Goal: Transaction & Acquisition: Obtain resource

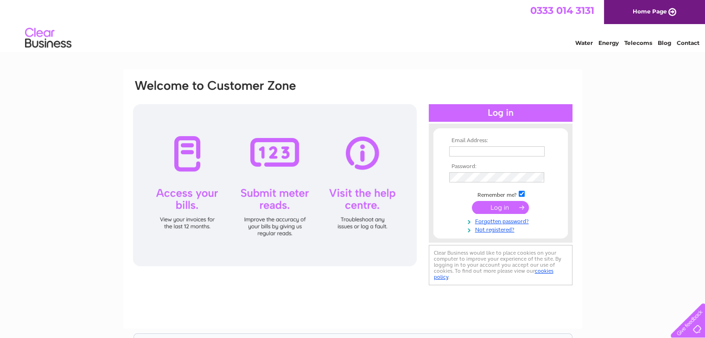
click at [484, 144] on th "Email Address:" at bounding box center [500, 141] width 107 height 6
click at [485, 151] on input "text" at bounding box center [497, 151] width 96 height 11
type input "[PERSON_NAME][EMAIL_ADDRESS][PERSON_NAME][DOMAIN_NAME]"
click at [513, 203] on input "submit" at bounding box center [500, 207] width 57 height 13
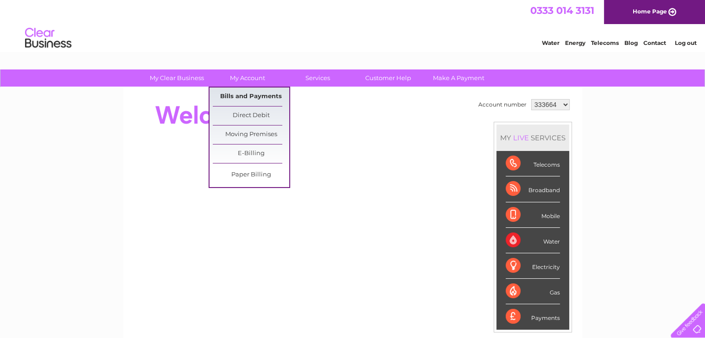
click at [245, 99] on link "Bills and Payments" at bounding box center [251, 97] width 76 height 19
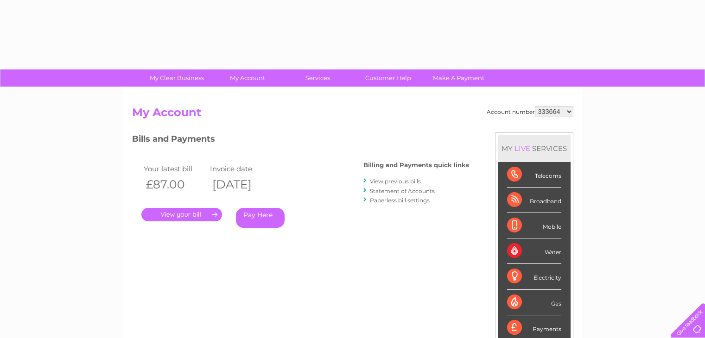
click at [248, 97] on div "Account number 333664 1154694 1154705 My Account MY LIVE SERVICES Telecoms Broa…" at bounding box center [352, 241] width 459 height 307
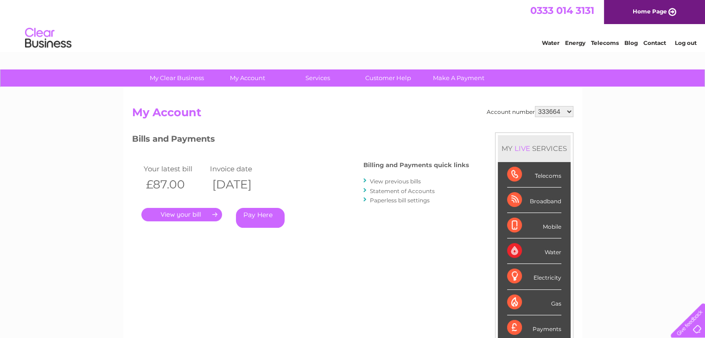
click at [412, 186] on li "Statement of Accounts" at bounding box center [416, 190] width 106 height 9
click at [413, 180] on link "View previous bills" at bounding box center [395, 181] width 51 height 7
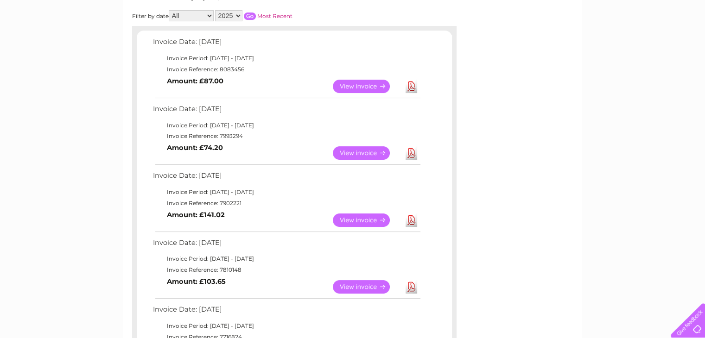
scroll to position [139, 0]
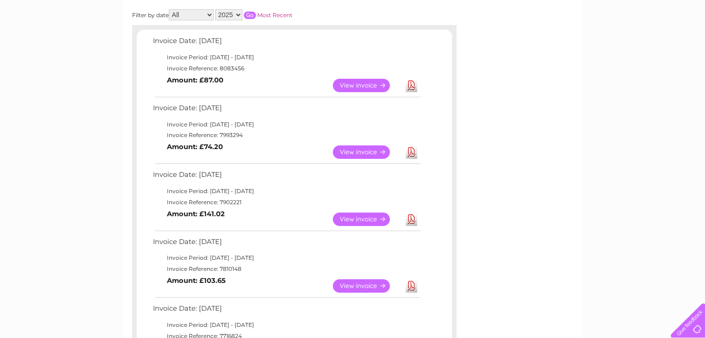
click at [357, 87] on link "View" at bounding box center [367, 85] width 68 height 13
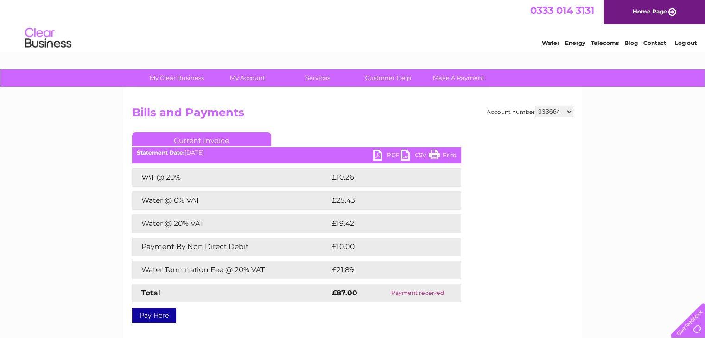
click at [384, 151] on link "PDF" at bounding box center [387, 156] width 28 height 13
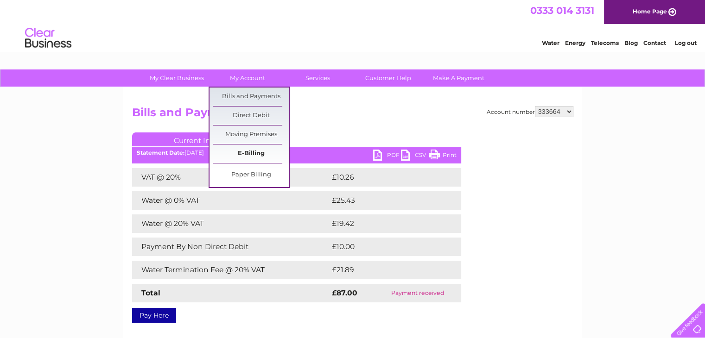
click at [252, 154] on link "E-Billing" at bounding box center [251, 154] width 76 height 19
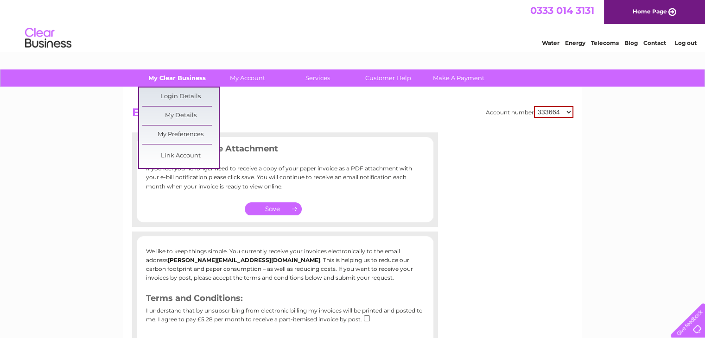
click at [176, 79] on link "My Clear Business" at bounding box center [176, 77] width 76 height 17
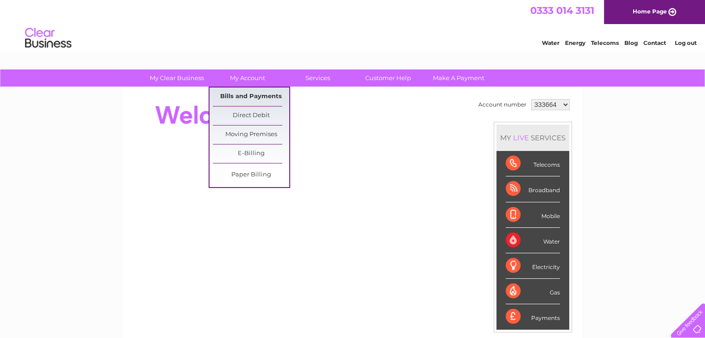
click at [246, 94] on link "Bills and Payments" at bounding box center [251, 97] width 76 height 19
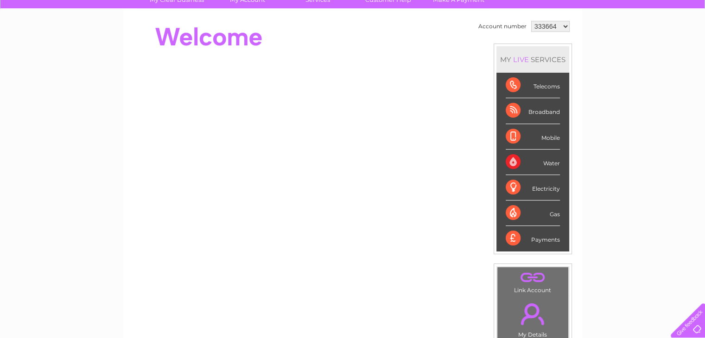
scroll to position [93, 0]
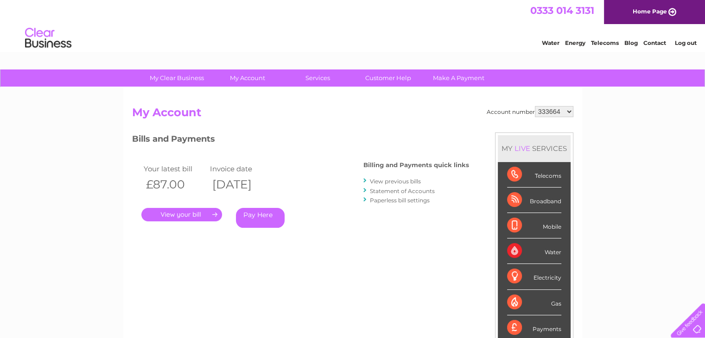
click at [558, 113] on select "333664 1154694 1154705" at bounding box center [554, 111] width 38 height 11
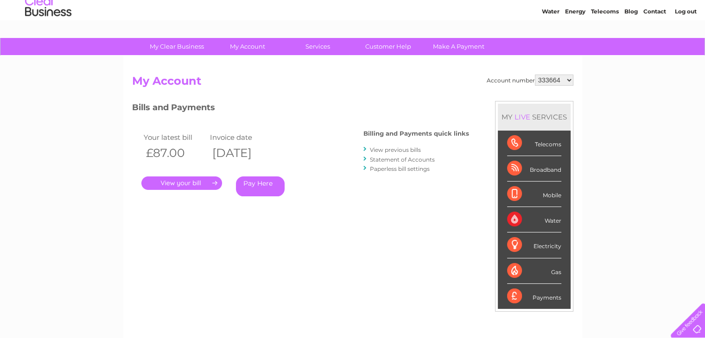
scroll to position [46, 0]
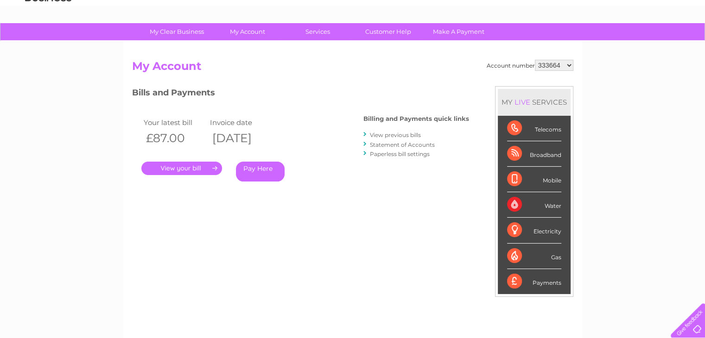
click at [390, 140] on li "Statement of Accounts" at bounding box center [416, 144] width 106 height 9
click at [390, 141] on link "Statement of Accounts" at bounding box center [402, 144] width 65 height 7
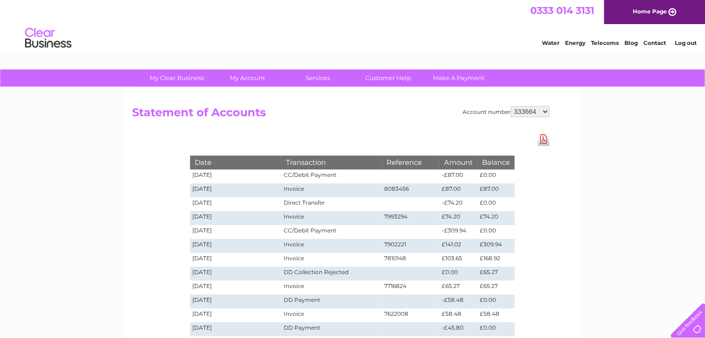
click at [547, 139] on link "Download Pdf" at bounding box center [543, 138] width 12 height 13
click at [527, 107] on select "333664 1154694 1154705" at bounding box center [529, 111] width 38 height 11
select select "1154694"
click at [511, 106] on select "333664 1154694 1154705" at bounding box center [529, 111] width 38 height 11
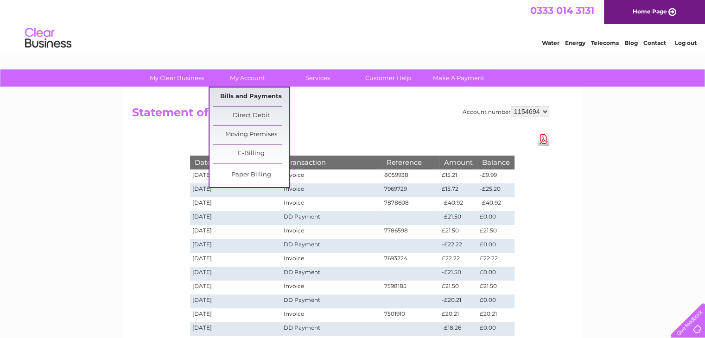
click at [234, 97] on link "Bills and Payments" at bounding box center [251, 97] width 76 height 19
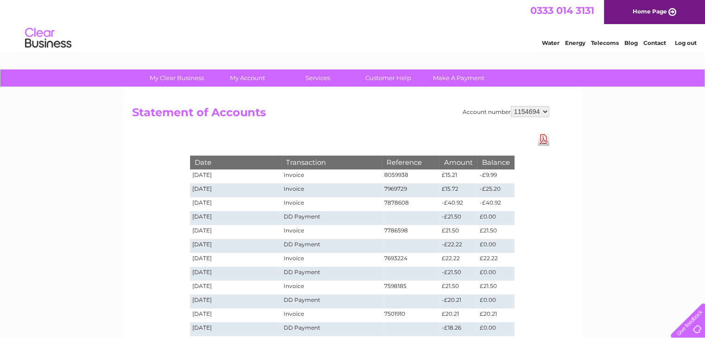
drag, startPoint x: 362, startPoint y: 108, endPoint x: 343, endPoint y: 151, distance: 46.7
click at [343, 124] on div "Account number 333664 1154694 1154705 Statement of Accounts Download Pdf Date T…" at bounding box center [340, 115] width 417 height 18
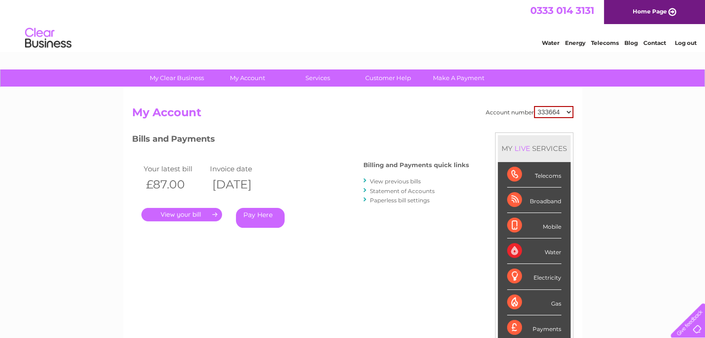
click at [563, 109] on select "333664 1154694 1154705" at bounding box center [553, 112] width 39 height 12
select select "1154694"
click at [535, 106] on select "333664 1154694 1154705" at bounding box center [553, 112] width 39 height 12
click at [171, 219] on link "." at bounding box center [181, 214] width 81 height 13
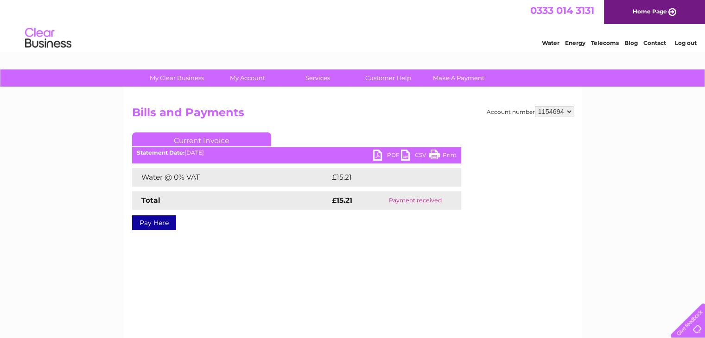
click at [548, 110] on select "333664 1154694 1154705" at bounding box center [554, 111] width 38 height 11
select select "1154705"
click at [535, 106] on select "333664 1154694 1154705" at bounding box center [554, 111] width 38 height 11
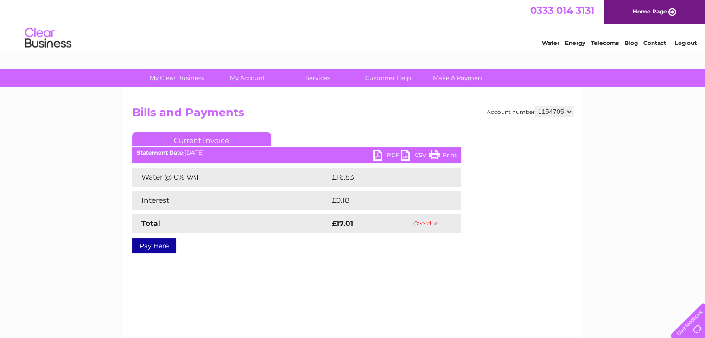
click at [378, 155] on link "PDF" at bounding box center [387, 156] width 28 height 13
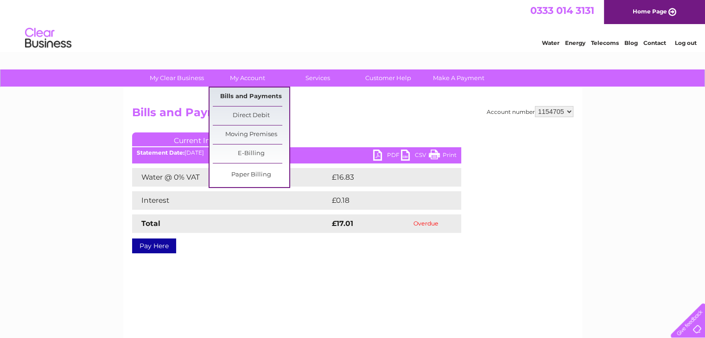
click at [255, 96] on link "Bills and Payments" at bounding box center [251, 97] width 76 height 19
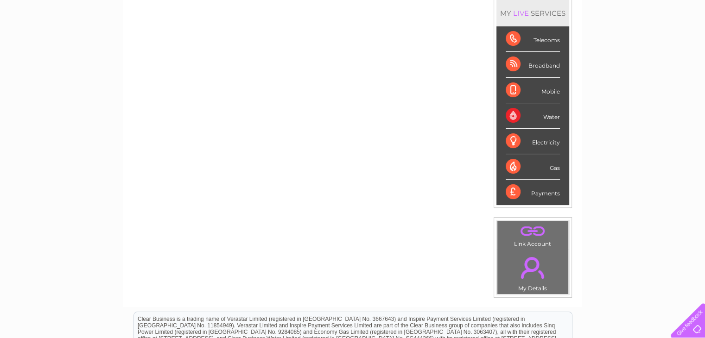
scroll to position [25, 0]
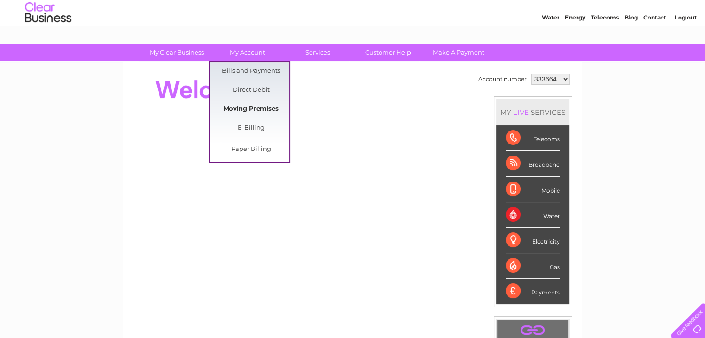
click at [265, 107] on link "Moving Premises" at bounding box center [251, 109] width 76 height 19
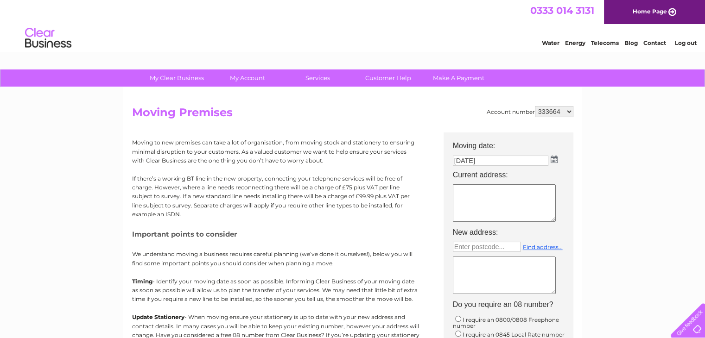
click at [667, 47] on div "Water Energy Telecoms Blog Contact Log out" at bounding box center [614, 39] width 182 height 19
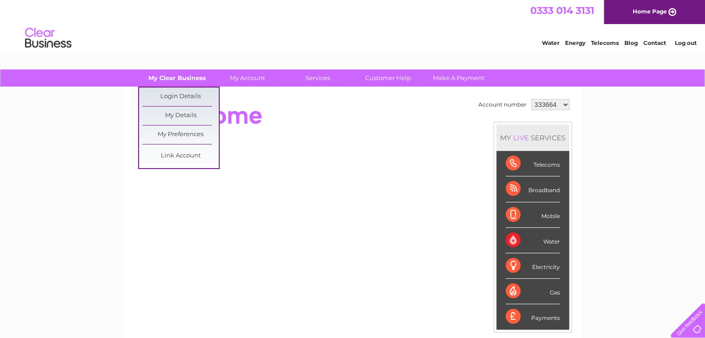
click at [160, 81] on link "My Clear Business" at bounding box center [176, 77] width 76 height 17
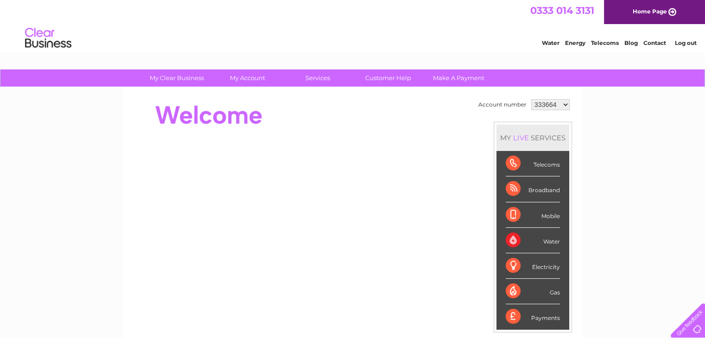
scroll to position [46, 0]
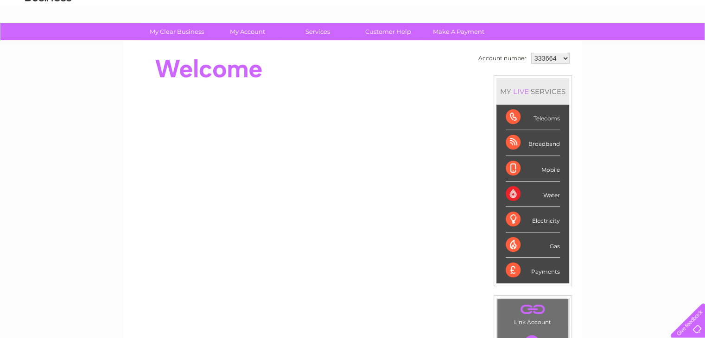
click at [689, 325] on div at bounding box center [686, 319] width 38 height 38
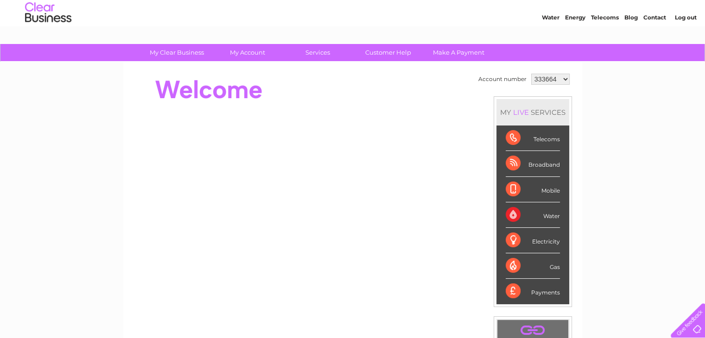
scroll to position [0, 0]
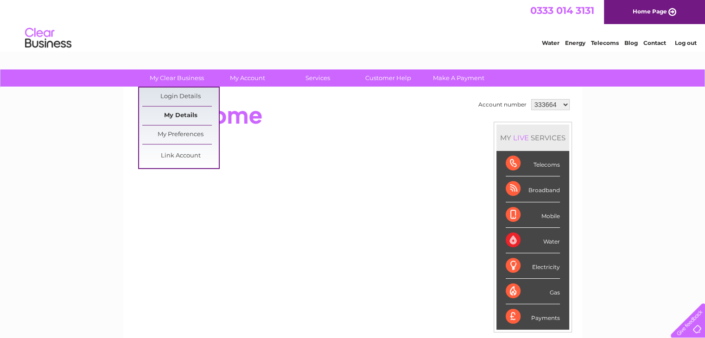
click at [183, 117] on link "My Details" at bounding box center [180, 116] width 76 height 19
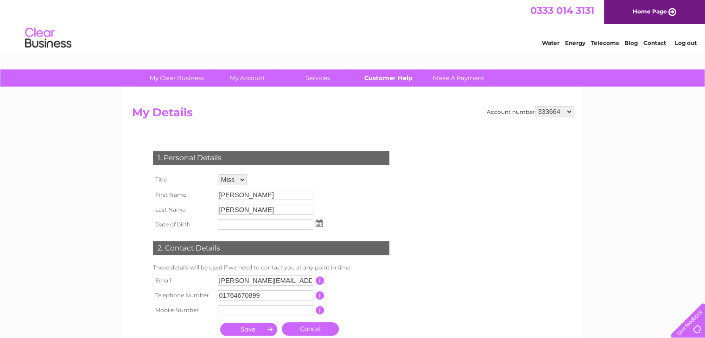
click at [391, 76] on link "Customer Help" at bounding box center [388, 77] width 76 height 17
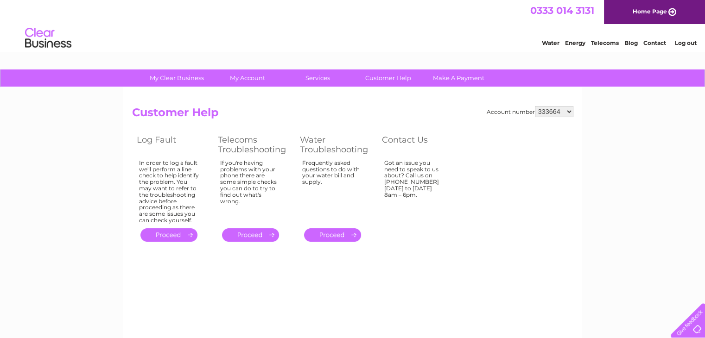
click at [695, 326] on div at bounding box center [686, 319] width 38 height 38
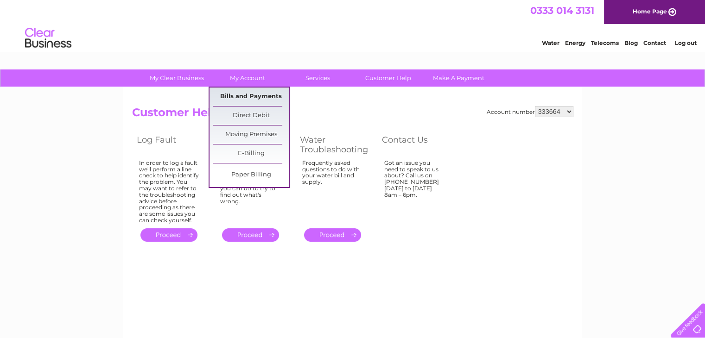
click at [258, 99] on link "Bills and Payments" at bounding box center [251, 97] width 76 height 19
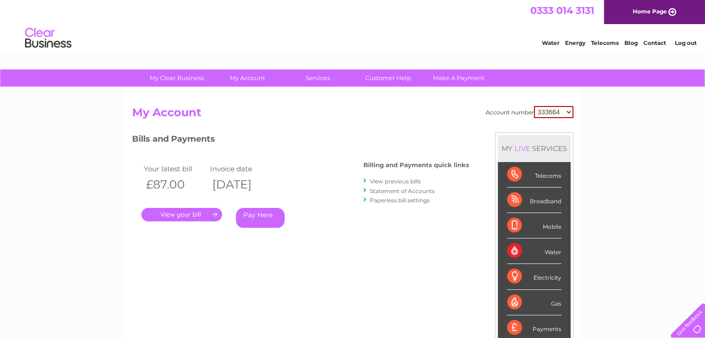
select select "1154705"
click at [535, 106] on select "333664 1154694 1154705" at bounding box center [553, 112] width 39 height 12
click at [550, 114] on select "333664 1154694 1154705" at bounding box center [553, 112] width 39 height 12
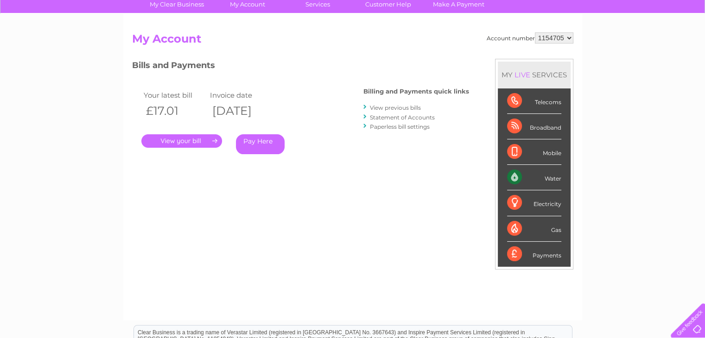
scroll to position [93, 0]
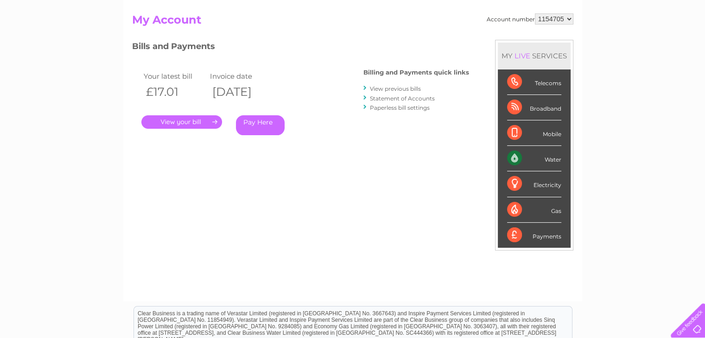
click at [164, 125] on link "." at bounding box center [181, 121] width 81 height 13
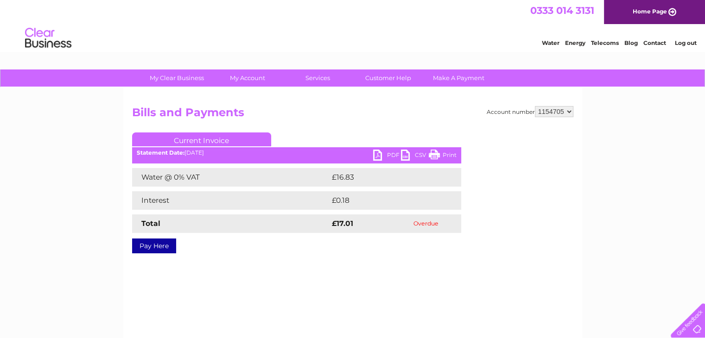
click at [384, 156] on link "PDF" at bounding box center [387, 156] width 28 height 13
click at [554, 112] on select "333664 1154694 1154705" at bounding box center [554, 111] width 38 height 11
select select "333664"
click at [535, 106] on select "333664 1154694 1154705" at bounding box center [554, 111] width 38 height 11
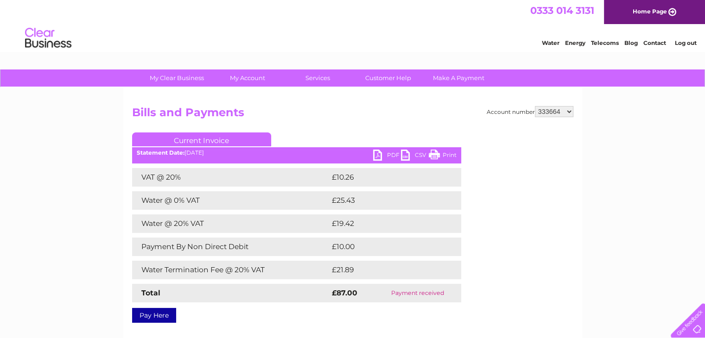
click at [559, 108] on select "333664 1154694 1154705" at bounding box center [554, 111] width 38 height 11
click at [522, 254] on div "Account number 333664 1154694 1154705 Bills and Payments Current Invoice PDF CS…" at bounding box center [352, 213] width 441 height 214
click at [556, 110] on select "333664 1154694 1154705" at bounding box center [554, 111] width 38 height 11
select select "1154705"
click at [535, 106] on select "333664 1154694 1154705" at bounding box center [554, 111] width 38 height 11
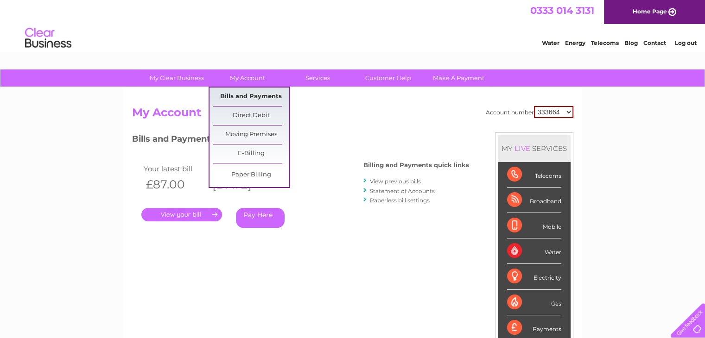
click at [246, 99] on link "Bills and Payments" at bounding box center [251, 97] width 76 height 19
click at [249, 97] on link "Bills and Payments" at bounding box center [251, 97] width 76 height 19
drag, startPoint x: 257, startPoint y: 97, endPoint x: 294, endPoint y: 102, distance: 37.3
click at [257, 97] on link "Bills and Payments" at bounding box center [251, 97] width 76 height 19
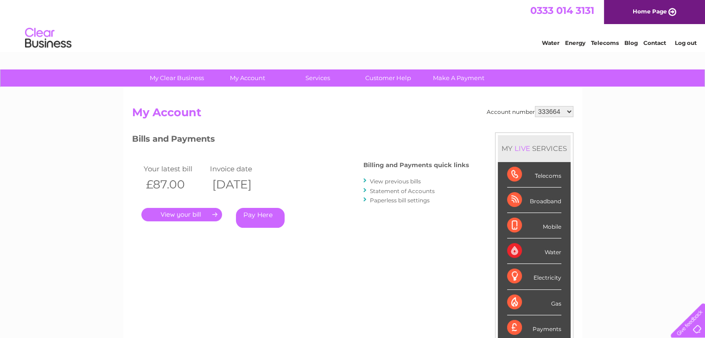
click at [546, 112] on select "333664 1154694 1154705" at bounding box center [554, 111] width 38 height 11
click at [566, 112] on select "333664 1154694 1154705" at bounding box center [554, 111] width 38 height 11
select select "1154694"
click at [535, 106] on select "333664 1154694 1154705" at bounding box center [554, 111] width 38 height 11
click at [558, 107] on select "333664 1154694 1154705" at bounding box center [554, 111] width 38 height 11
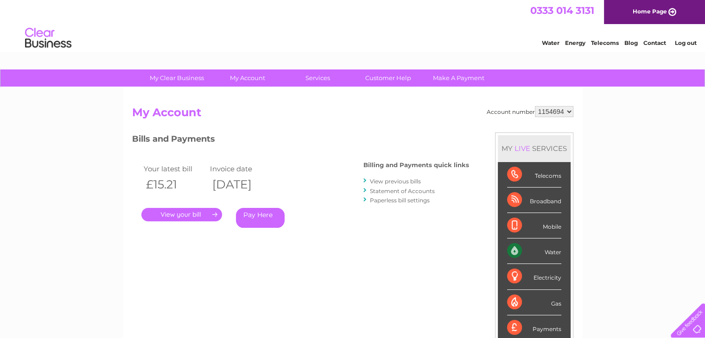
select select "1154705"
click at [535, 106] on select "333664 1154694 1154705" at bounding box center [554, 111] width 38 height 11
click at [553, 113] on select "333664 1154694 1154705" at bounding box center [554, 111] width 38 height 11
click at [535, 106] on select "333664 1154694 1154705" at bounding box center [554, 111] width 38 height 11
click at [547, 112] on select "333664 1154694 1154705" at bounding box center [554, 111] width 38 height 11
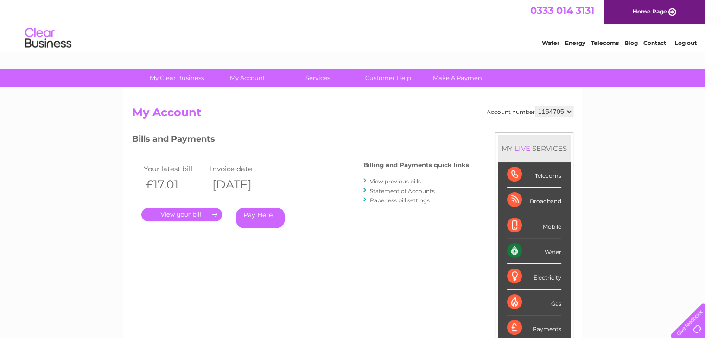
select select "1154694"
click at [535, 106] on select "333664 1154694 1154705" at bounding box center [554, 111] width 38 height 11
drag, startPoint x: 185, startPoint y: 215, endPoint x: 205, endPoint y: 232, distance: 25.9
click at [187, 215] on link "." at bounding box center [181, 214] width 81 height 13
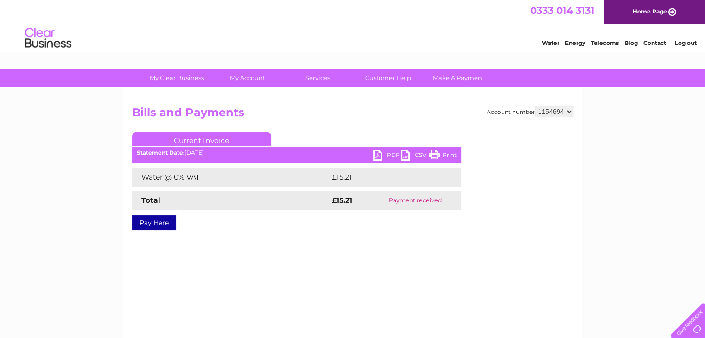
click at [390, 155] on link "PDF" at bounding box center [387, 156] width 28 height 13
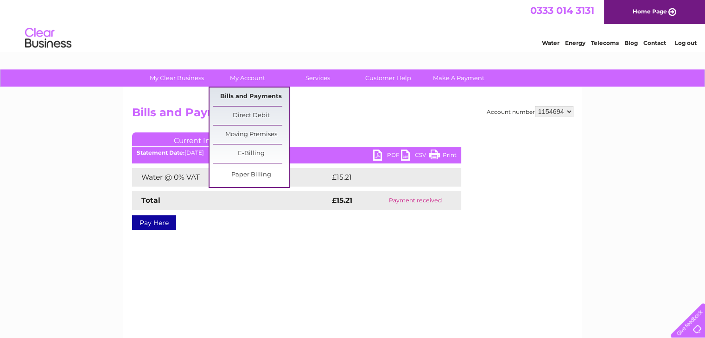
click at [243, 97] on link "Bills and Payments" at bounding box center [251, 97] width 76 height 19
click at [259, 96] on link "Bills and Payments" at bounding box center [251, 97] width 76 height 19
click at [239, 79] on link "My Account" at bounding box center [247, 77] width 76 height 17
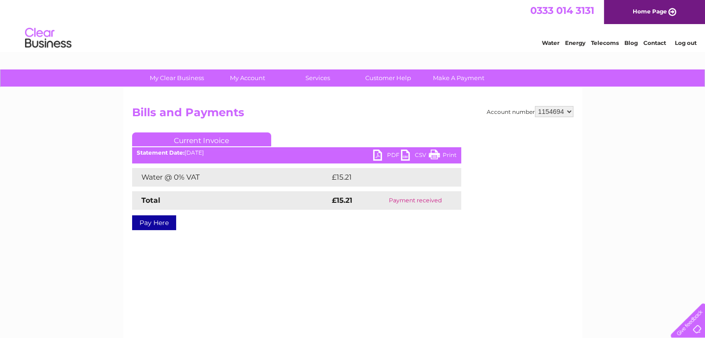
click at [550, 117] on h2 "Bills and Payments" at bounding box center [352, 115] width 441 height 18
click at [551, 113] on select "333664 1154694 1154705" at bounding box center [554, 111] width 38 height 11
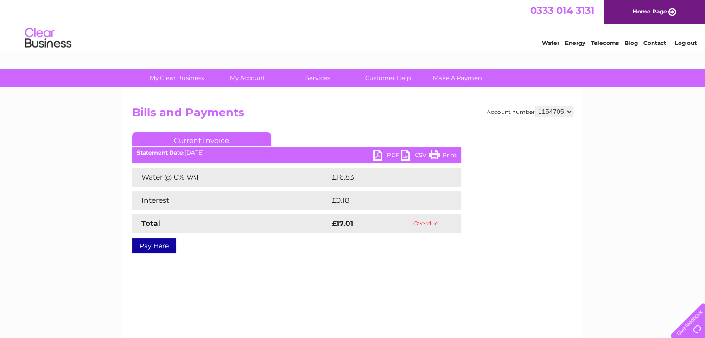
click at [384, 153] on link "PDF" at bounding box center [387, 156] width 28 height 13
click at [449, 80] on link "Make A Payment" at bounding box center [458, 77] width 76 height 17
click at [553, 111] on select "333664 1154694 1154705" at bounding box center [554, 111] width 38 height 11
select select "333664"
click at [535, 106] on select "333664 1154694 1154705" at bounding box center [554, 111] width 38 height 11
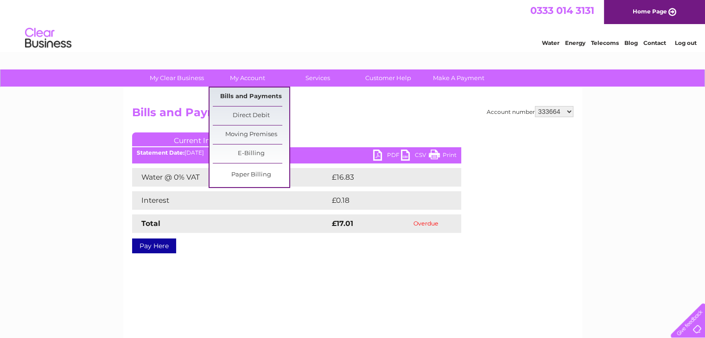
click at [238, 96] on link "Bills and Payments" at bounding box center [251, 97] width 76 height 19
click at [247, 96] on link "Bills and Payments" at bounding box center [251, 97] width 76 height 19
click at [253, 98] on link "Bills and Payments" at bounding box center [251, 97] width 76 height 19
click at [232, 96] on link "Bills and Payments" at bounding box center [251, 97] width 76 height 19
click at [254, 95] on link "Bills and Payments" at bounding box center [251, 97] width 76 height 19
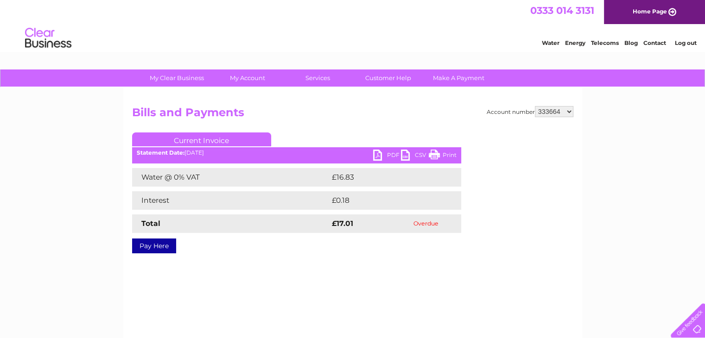
click at [561, 140] on div at bounding box center [536, 187] width 73 height 111
click at [551, 112] on select "333664 1154694 1154705" at bounding box center [554, 111] width 38 height 11
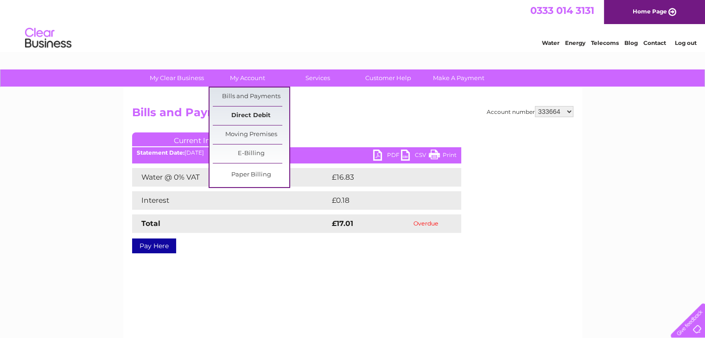
click at [260, 118] on link "Direct Debit" at bounding box center [251, 116] width 76 height 19
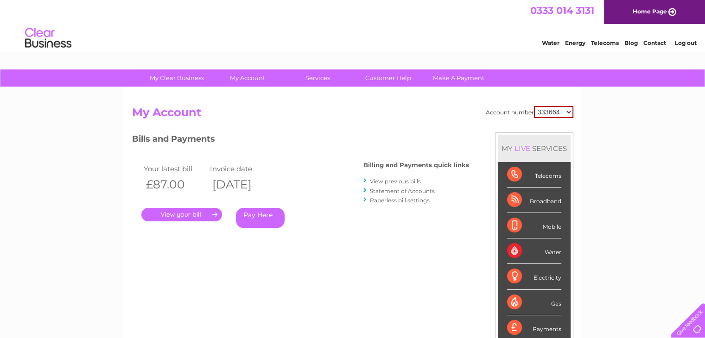
click at [161, 212] on link "." at bounding box center [181, 214] width 81 height 13
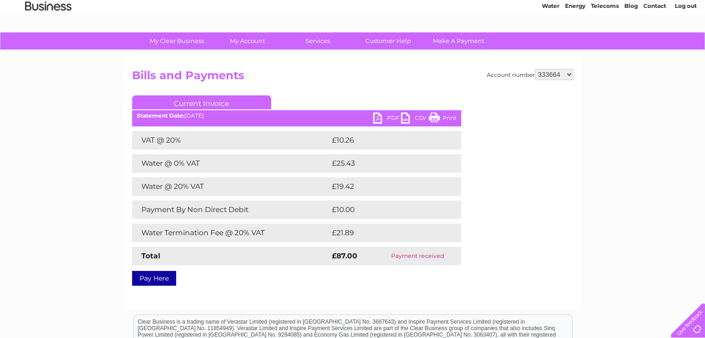
scroll to position [93, 0]
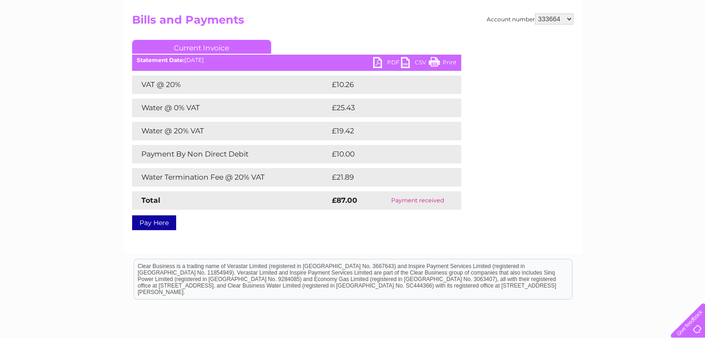
click at [387, 64] on link "PDF" at bounding box center [387, 63] width 28 height 13
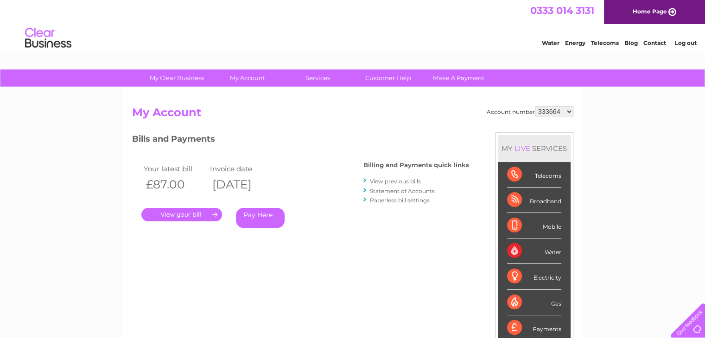
drag, startPoint x: 546, startPoint y: 111, endPoint x: 548, endPoint y: 115, distance: 4.8
click at [546, 112] on select "333664 1154694 1154705" at bounding box center [554, 111] width 38 height 11
select select "1154705"
click at [535, 106] on select "333664 1154694 1154705" at bounding box center [554, 111] width 38 height 11
click at [166, 214] on link "." at bounding box center [181, 214] width 81 height 13
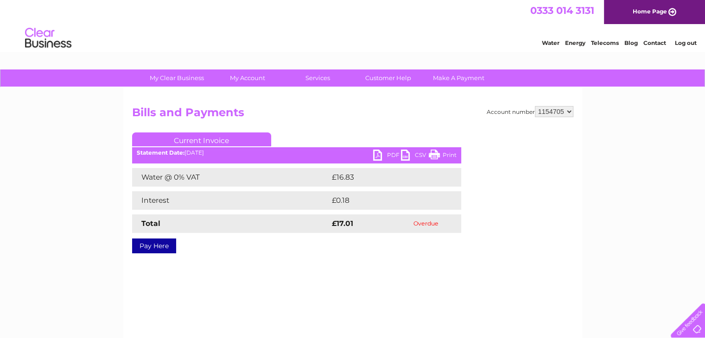
click at [385, 156] on link "PDF" at bounding box center [387, 156] width 28 height 13
click at [562, 113] on select "333664 1154694 1154705" at bounding box center [554, 111] width 38 height 11
select select "1154694"
click at [535, 106] on select "333664 1154694 1154705" at bounding box center [554, 111] width 38 height 11
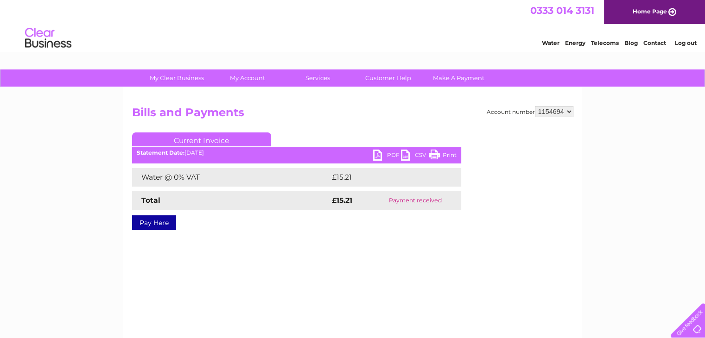
click at [393, 153] on link "PDF" at bounding box center [387, 156] width 28 height 13
